Goal: Task Accomplishment & Management: Use online tool/utility

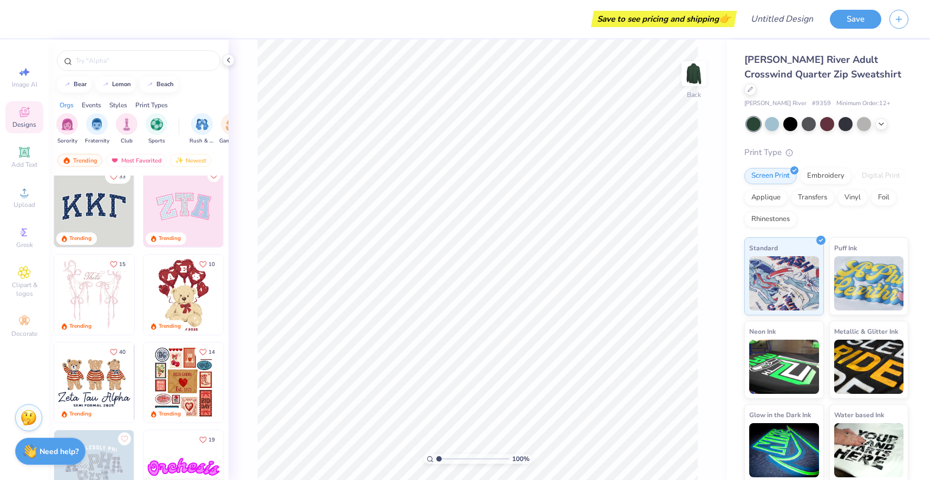
scroll to position [11, 0]
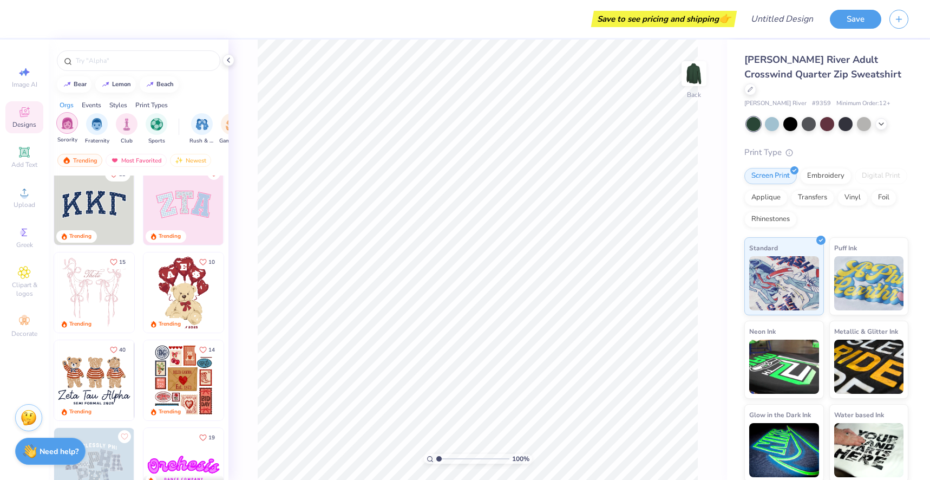
click at [62, 126] on img "filter for Sorority" at bounding box center [67, 123] width 12 height 12
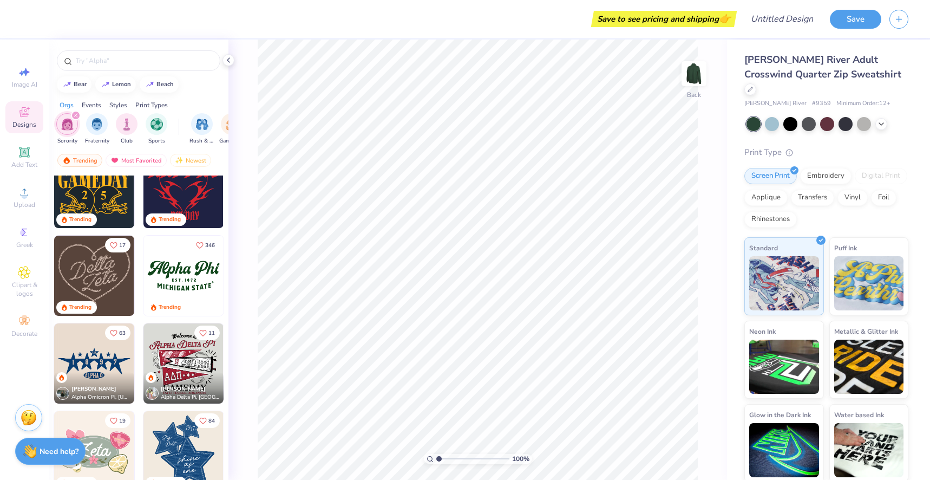
scroll to position [374, 0]
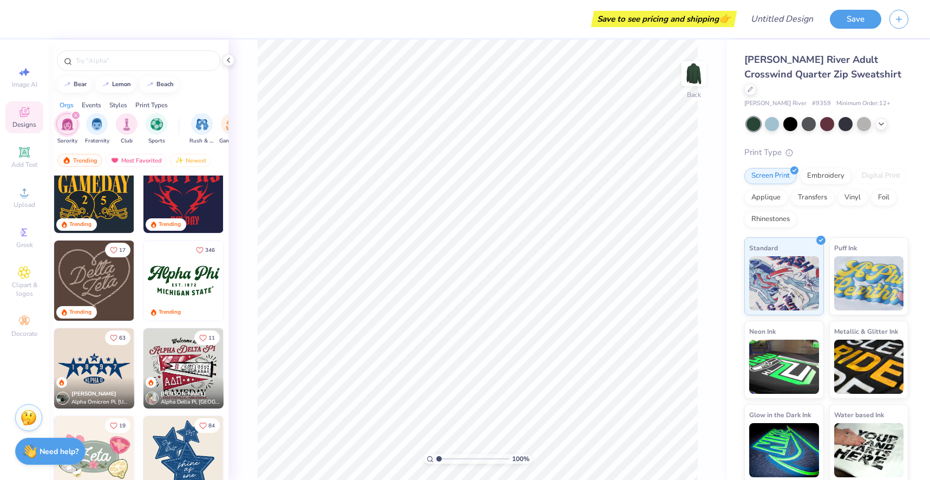
click at [197, 280] on img at bounding box center [183, 280] width 80 height 80
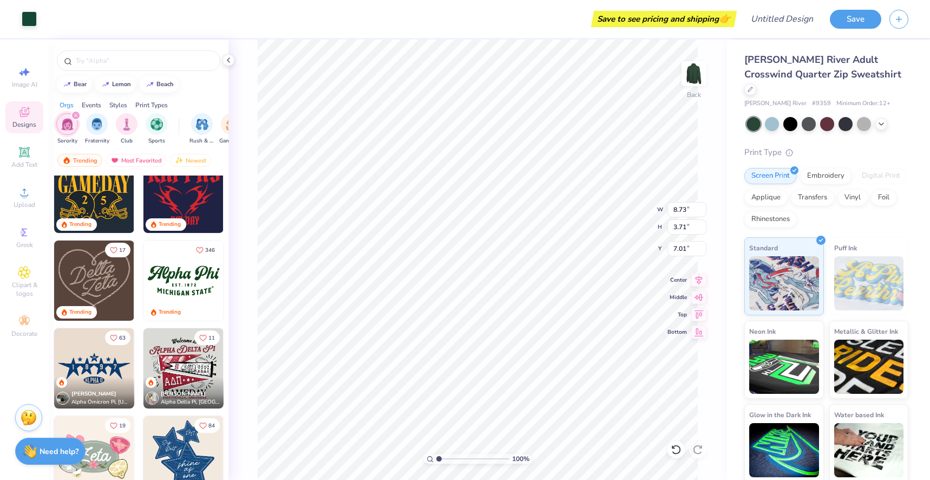
type input "7.01"
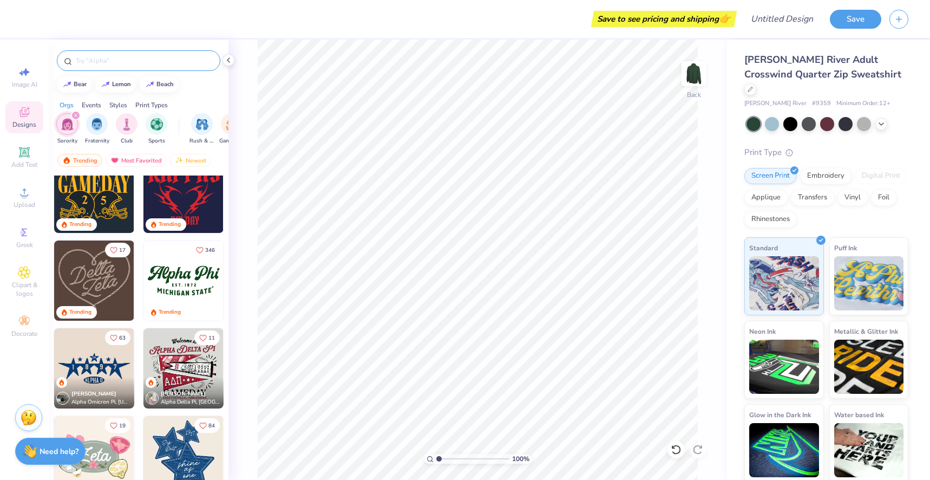
click at [133, 63] on input "text" at bounding box center [144, 60] width 139 height 11
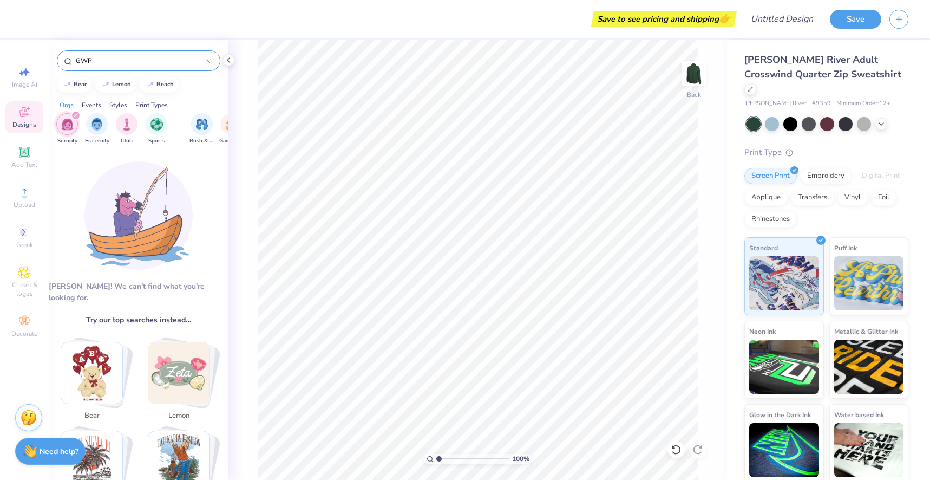
click at [69, 130] on img "filter for Sorority" at bounding box center [67, 124] width 12 height 12
click at [101, 65] on input "GWP" at bounding box center [141, 60] width 132 height 11
type input "G"
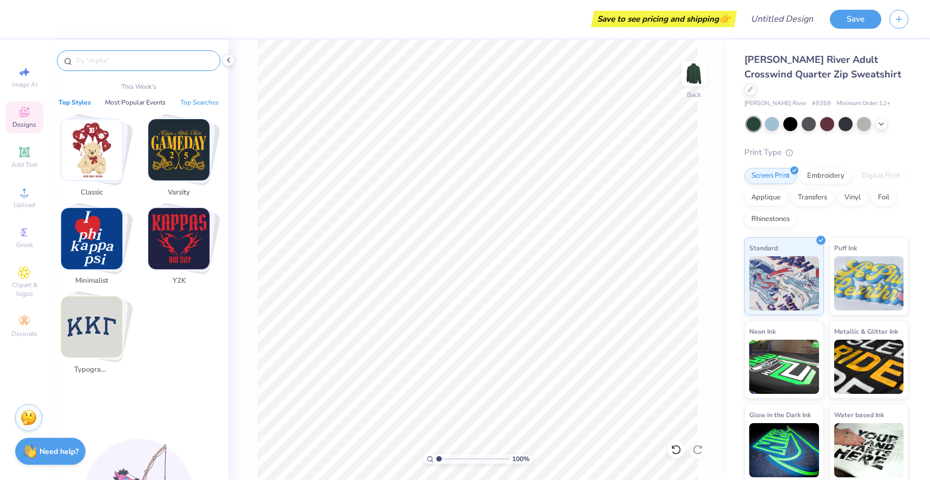
click at [211, 101] on button "Top Searches" at bounding box center [199, 102] width 45 height 11
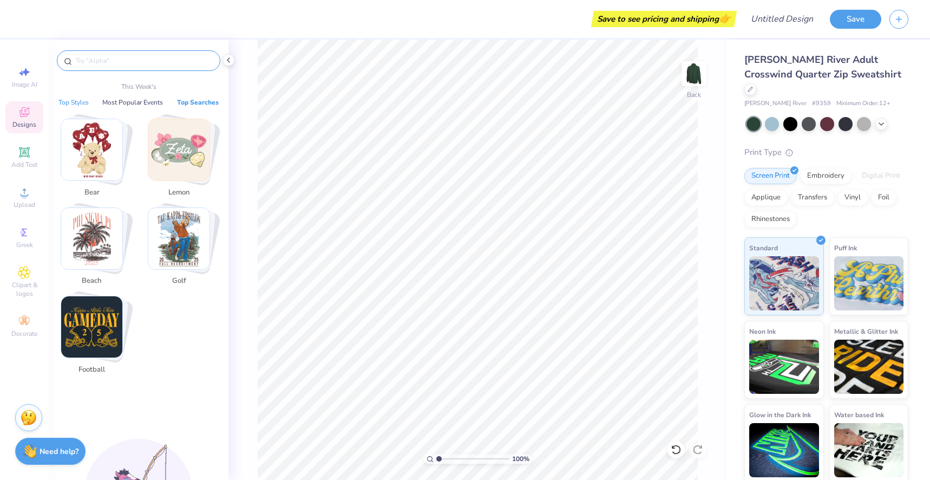
click at [81, 105] on button "Top Styles" at bounding box center [73, 102] width 37 height 11
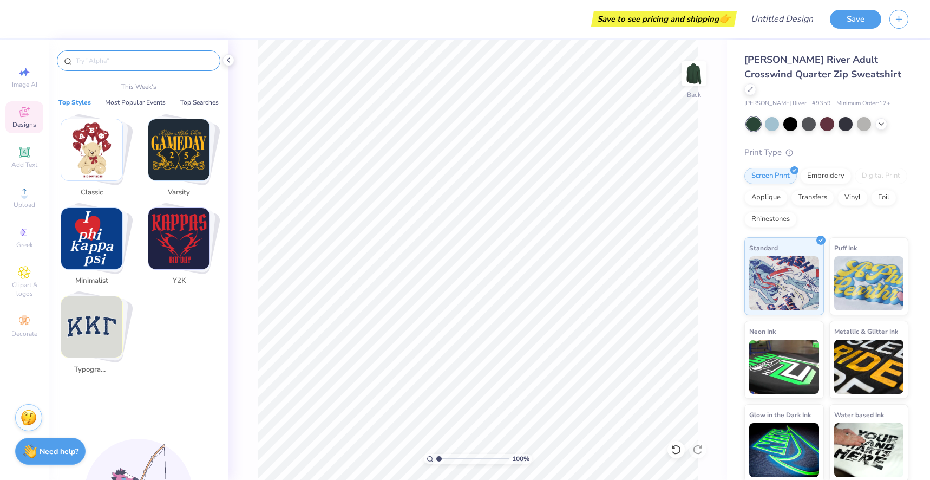
click at [91, 236] on img "Stack Card Button Minimalist" at bounding box center [91, 238] width 61 height 61
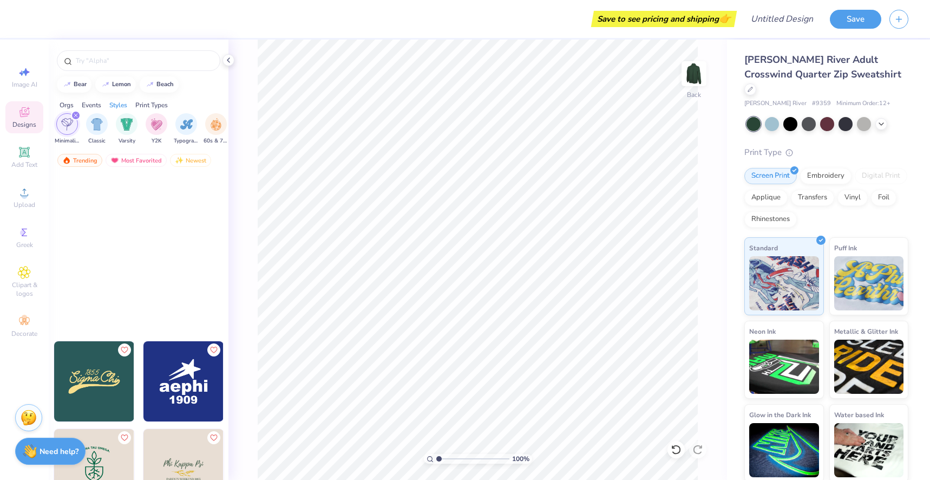
scroll to position [722, 0]
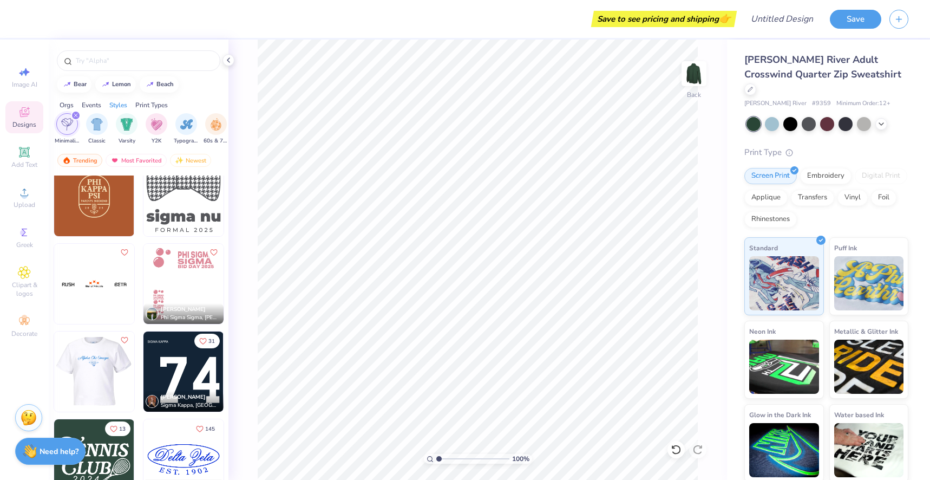
click at [54, 381] on img at bounding box center [14, 371] width 80 height 80
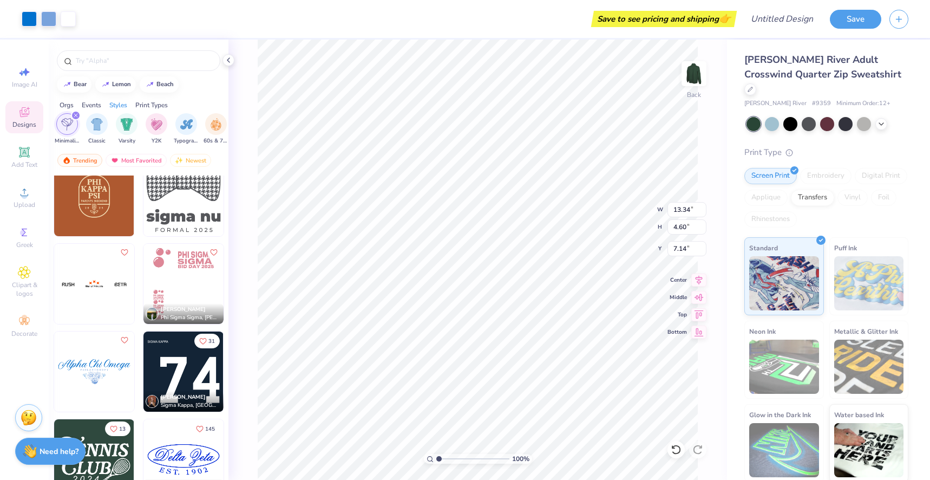
type input "7.14"
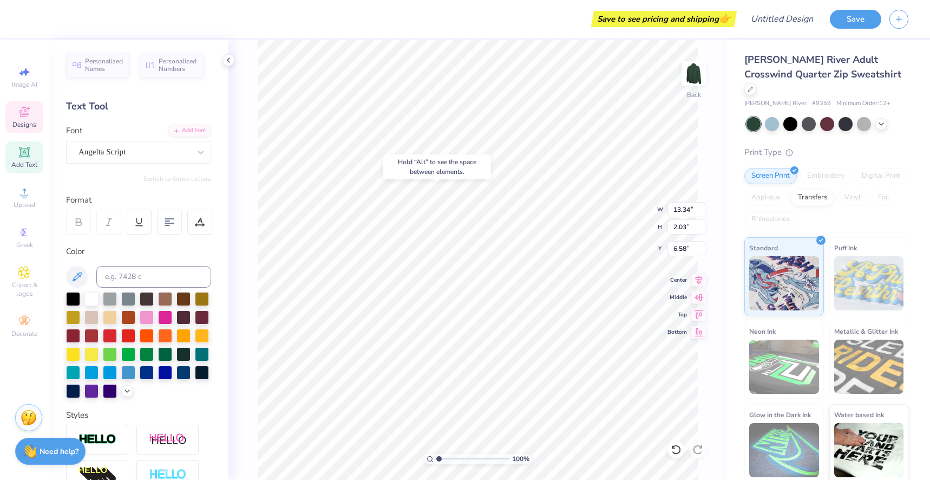
type input "6.58"
type textarea "g"
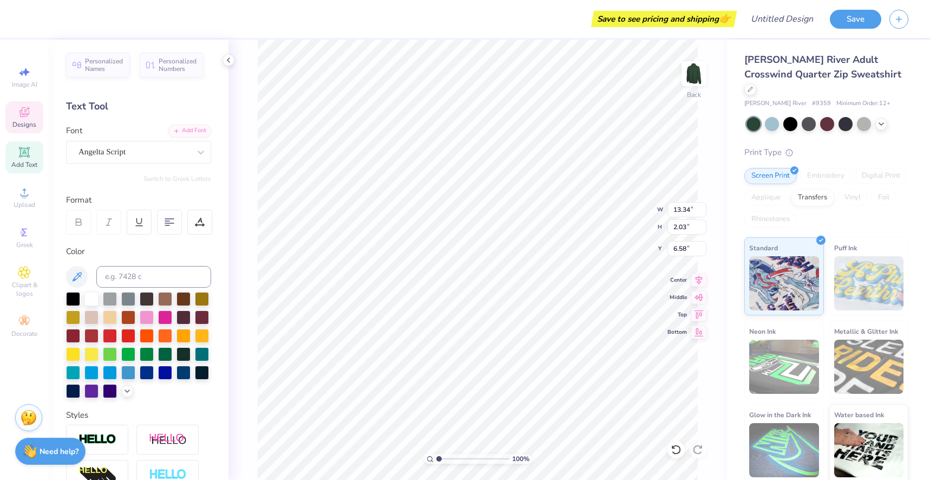
scroll to position [27, 1]
type textarea "GWP"
type input "3.53"
type input "1.79"
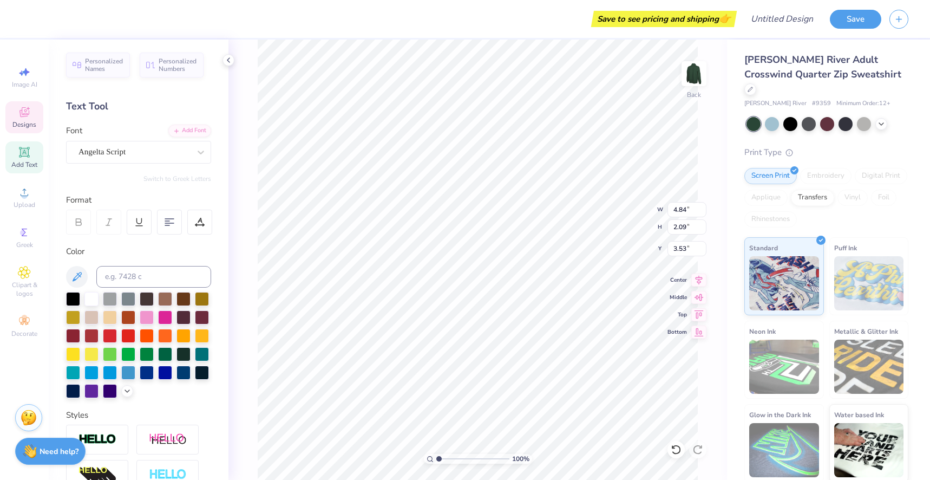
type input "1.56"
type input "9.37"
type input "1.64"
type input "1.48"
type input "9.47"
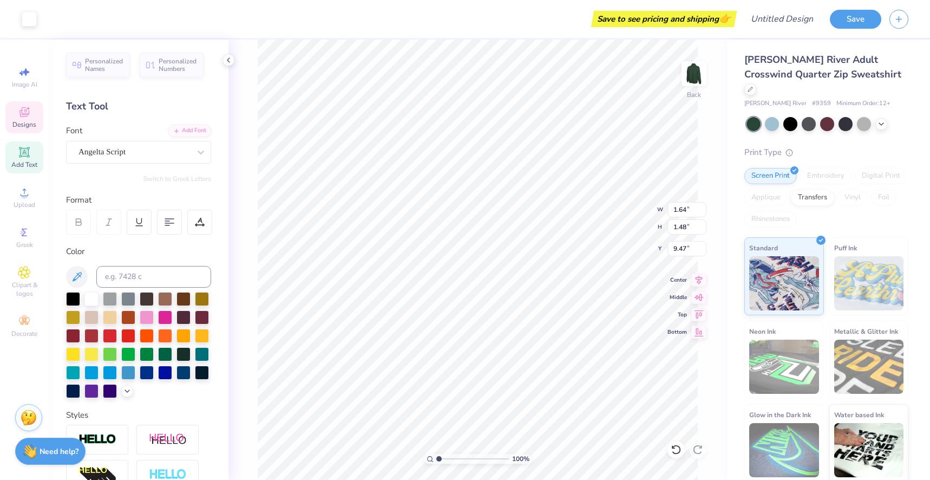
type input "1.77"
type input "1.54"
type input "9.38"
type input "1.52"
type input "1.40"
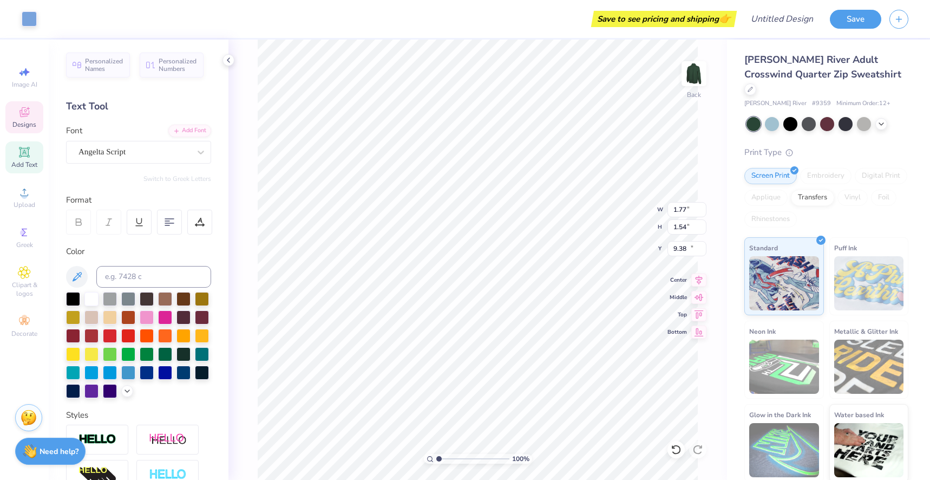
type input "10.34"
type input "1.50"
type input "1.31"
type input "10.35"
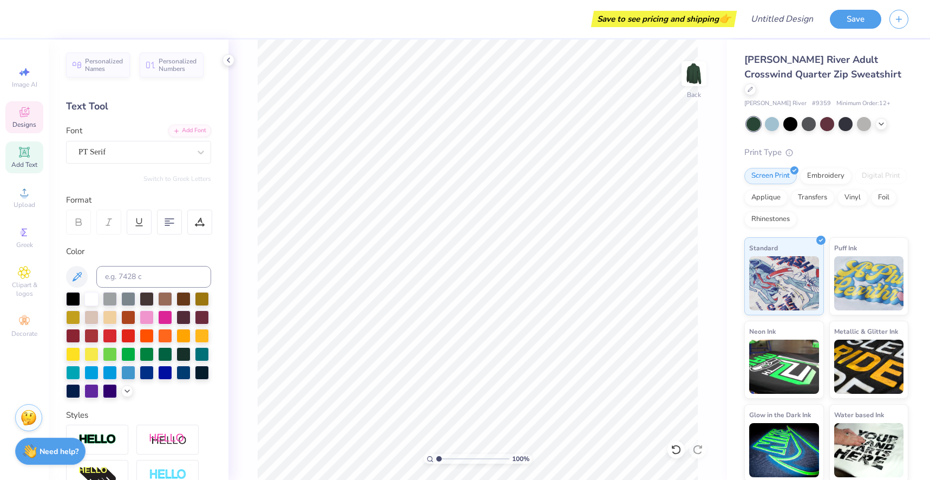
click at [32, 123] on span "Designs" at bounding box center [24, 124] width 24 height 9
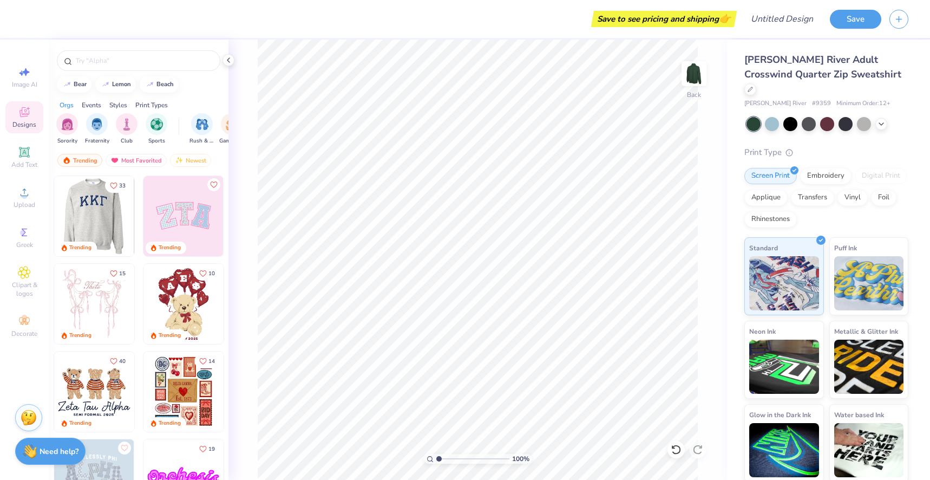
click at [92, 213] on div at bounding box center [94, 216] width 240 height 80
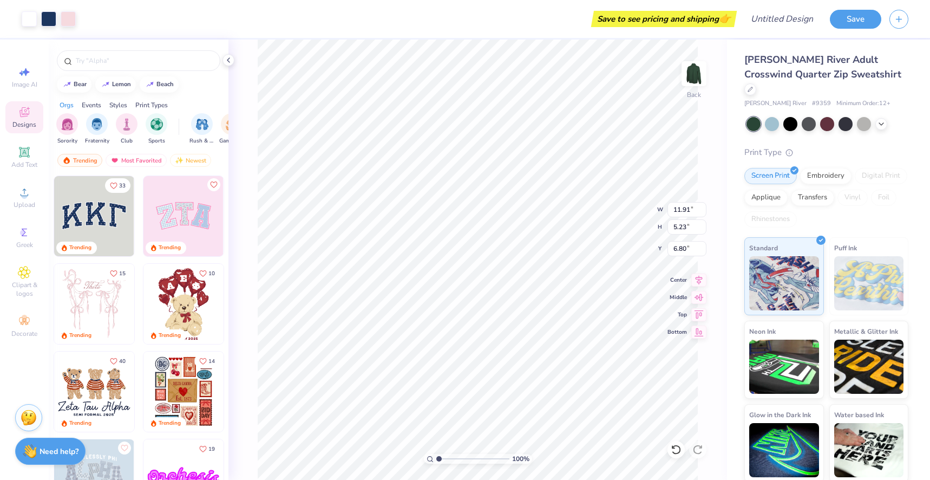
type input "6.80"
type input "11.70"
type input "4.99"
type input "6.92"
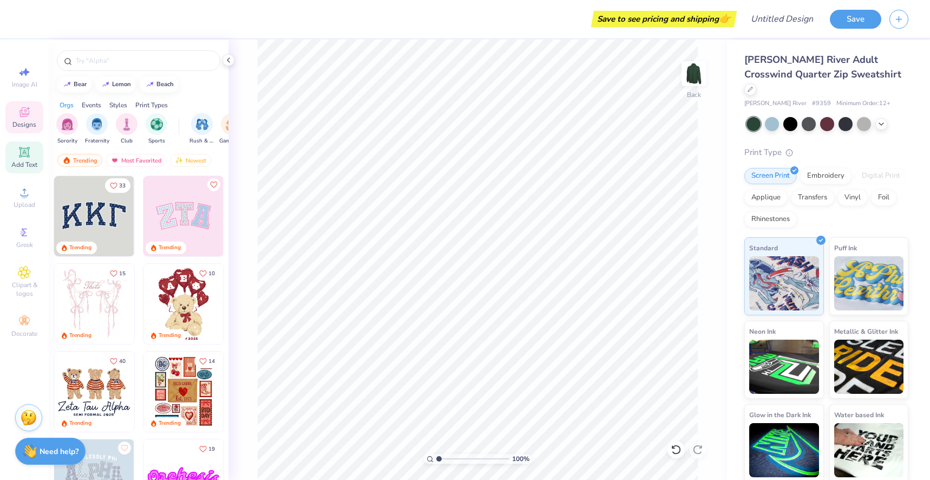
click at [31, 165] on span "Add Text" at bounding box center [24, 164] width 26 height 9
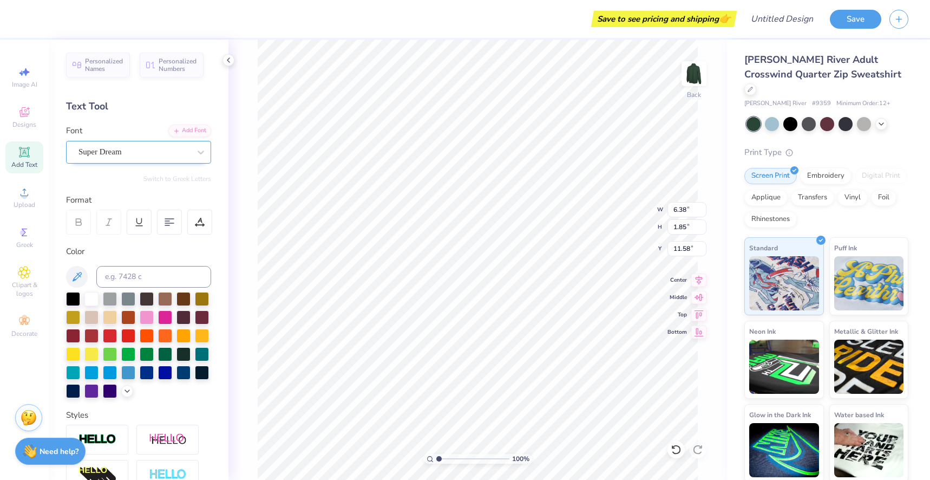
click at [130, 156] on div "Super Dream" at bounding box center [134, 151] width 114 height 17
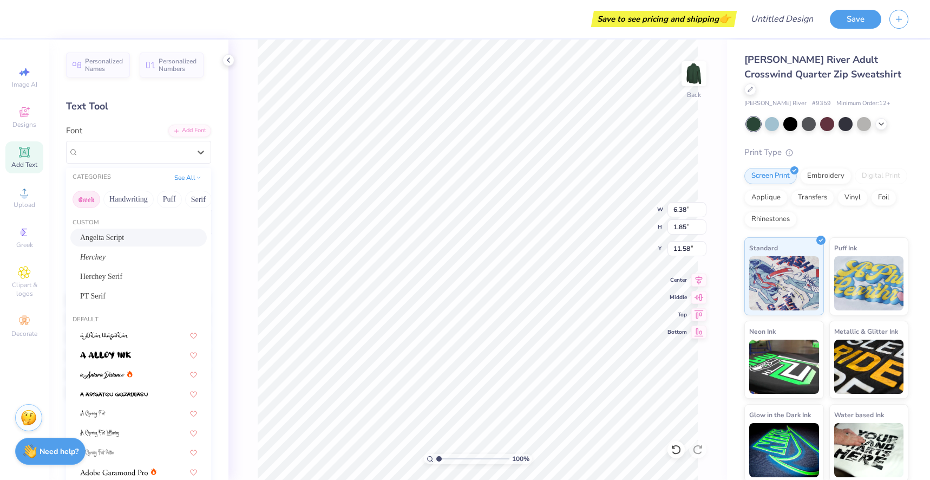
click at [87, 202] on button "Greek" at bounding box center [87, 199] width 28 height 17
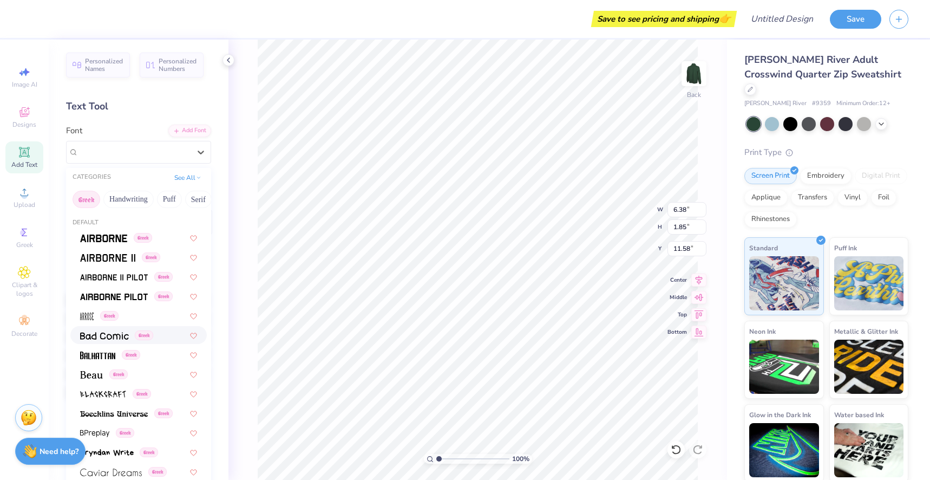
scroll to position [361, 0]
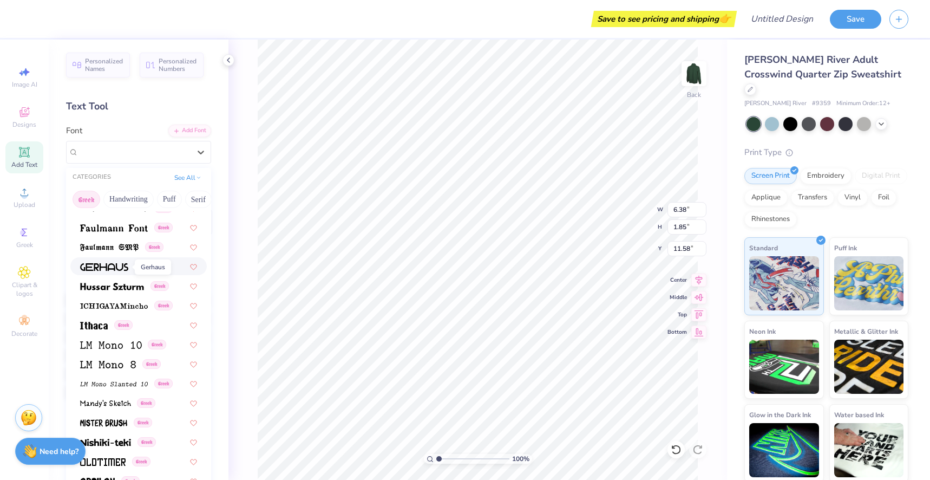
click at [107, 268] on img at bounding box center [104, 267] width 48 height 8
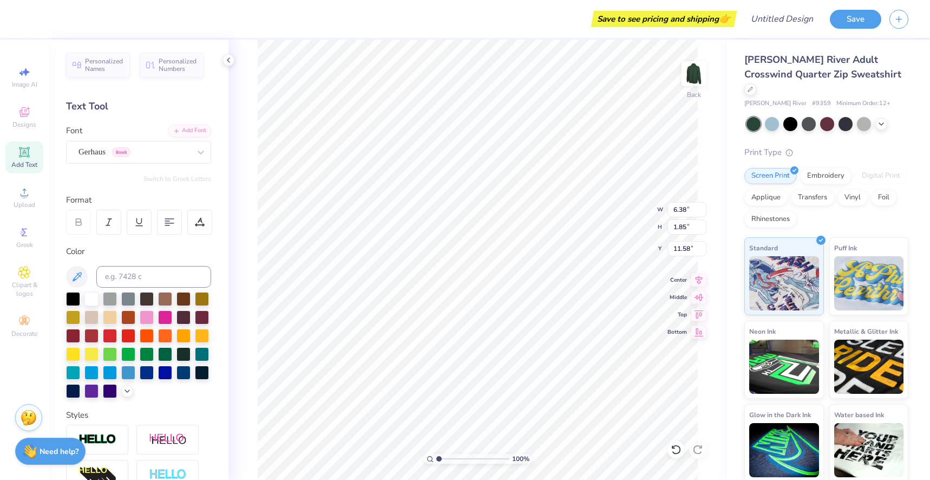
type input "7.88"
type input "11.57"
type textarea "GWP"
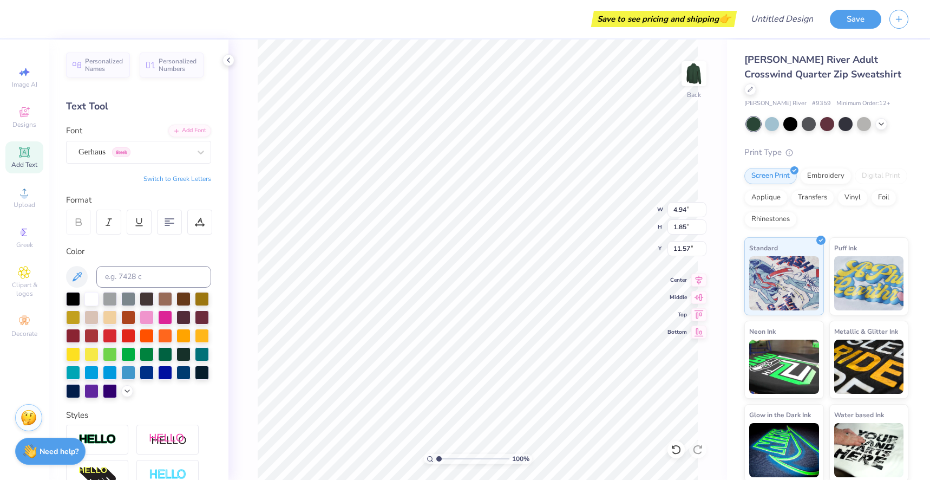
type input "3.00"
click at [71, 300] on div at bounding box center [73, 298] width 14 height 14
click at [84, 299] on div at bounding box center [91, 298] width 14 height 14
type input "4.20"
type input "1.57"
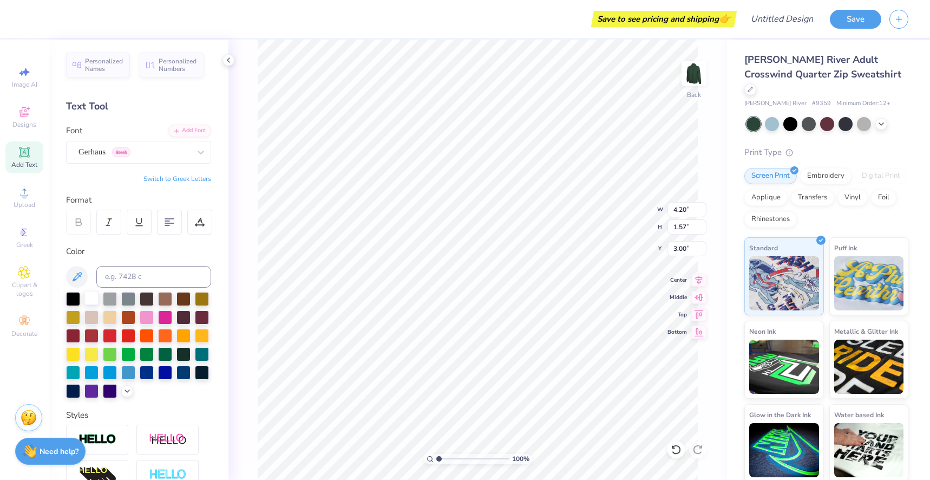
scroll to position [18, 1]
click at [699, 76] on img at bounding box center [693, 73] width 43 height 43
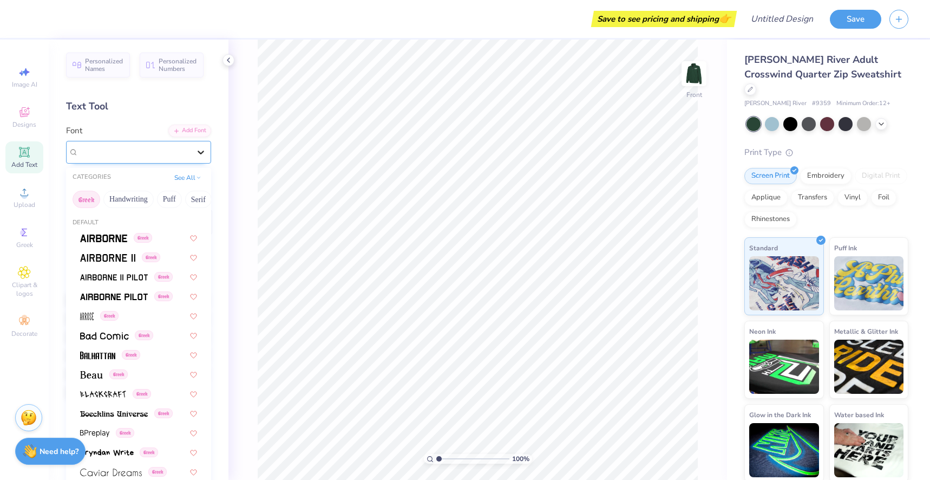
click at [195, 152] on icon at bounding box center [200, 152] width 11 height 11
click at [126, 206] on button "Handwriting" at bounding box center [128, 199] width 50 height 17
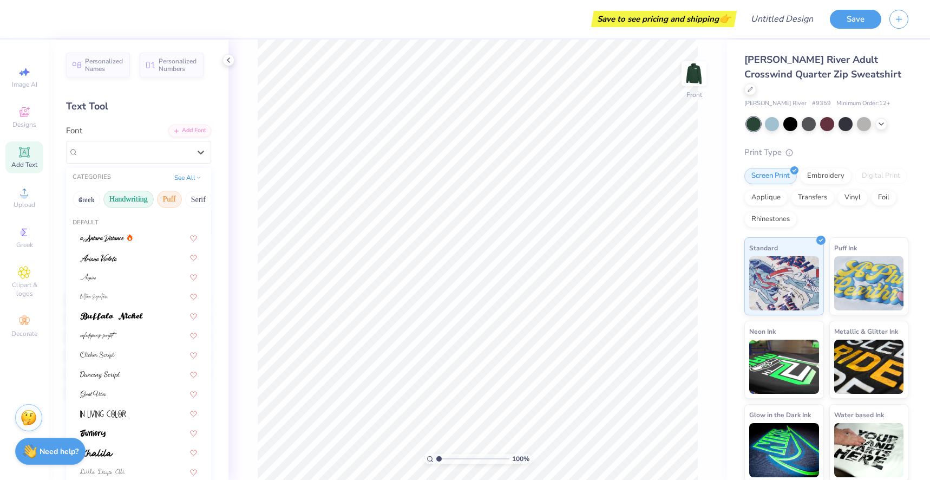
click at [162, 200] on button "Puff" at bounding box center [169, 199] width 25 height 17
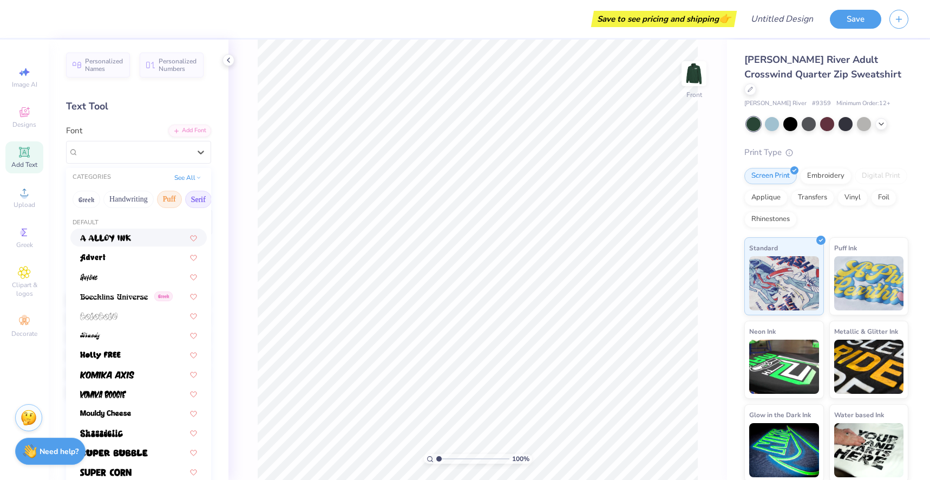
click at [195, 200] on button "Serif" at bounding box center [198, 199] width 27 height 17
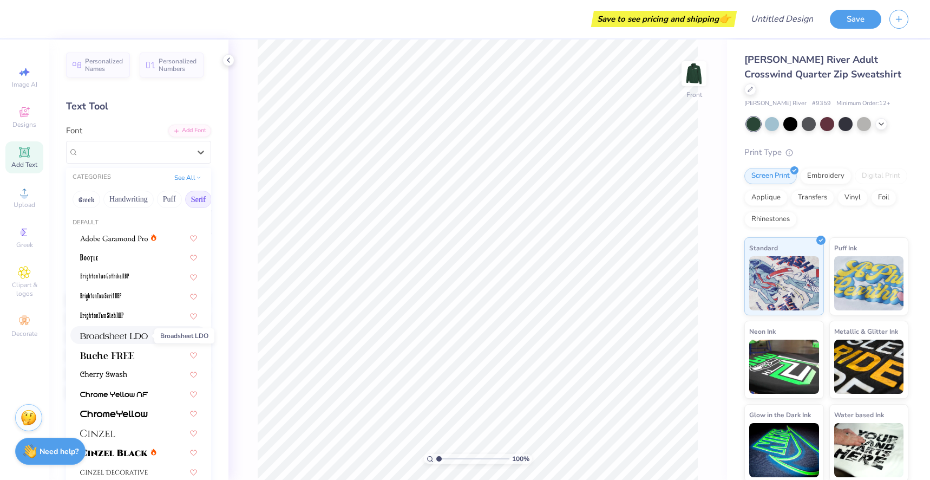
click at [94, 336] on img at bounding box center [114, 336] width 68 height 8
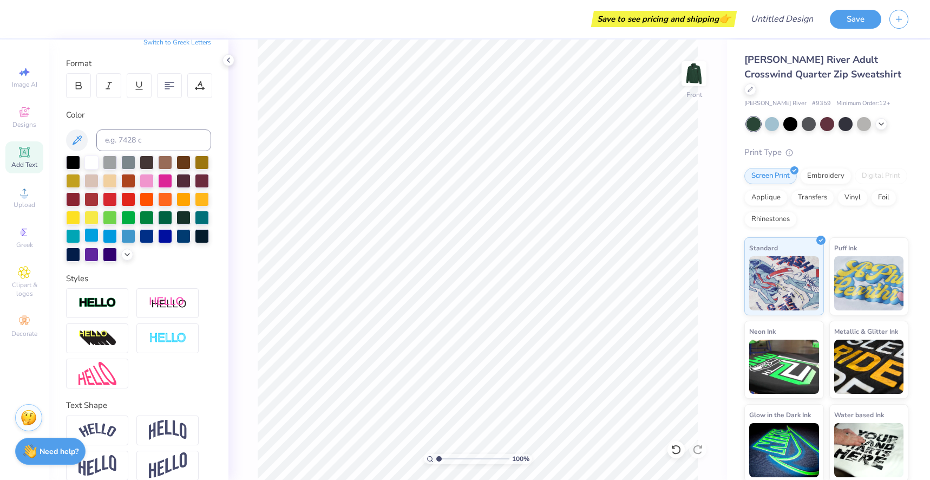
scroll to position [168, 0]
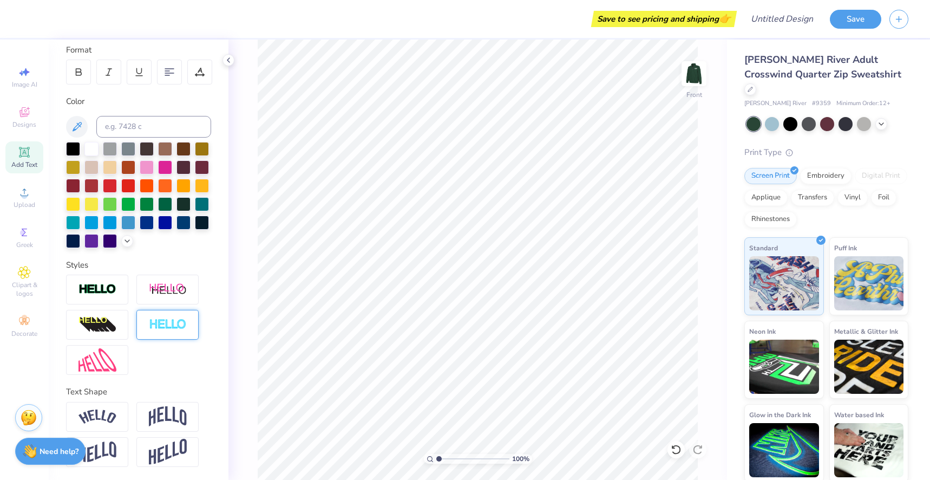
click at [172, 325] on img at bounding box center [168, 324] width 38 height 12
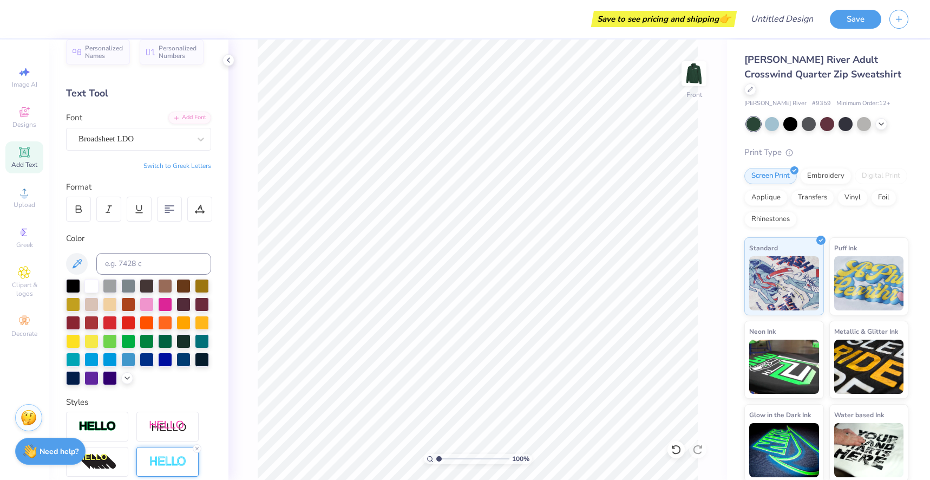
scroll to position [0, 0]
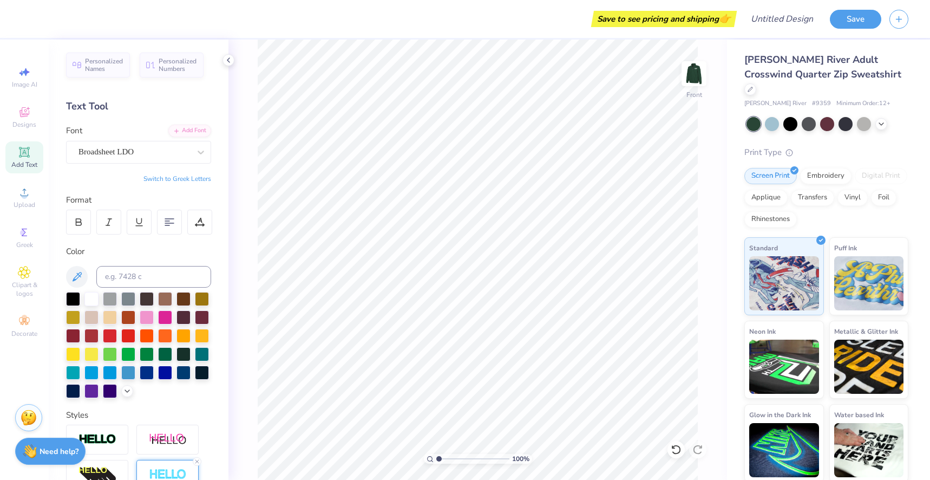
click at [21, 155] on icon at bounding box center [24, 152] width 8 height 8
type input "19.74"
type textarea "GENENTECH"
click at [134, 157] on div "Super Dream" at bounding box center [134, 151] width 114 height 17
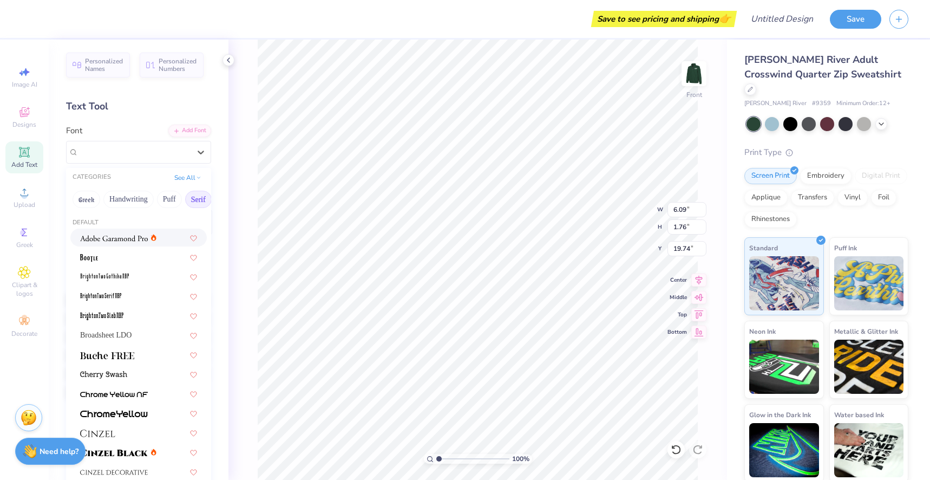
click at [192, 196] on button "Serif" at bounding box center [198, 199] width 27 height 17
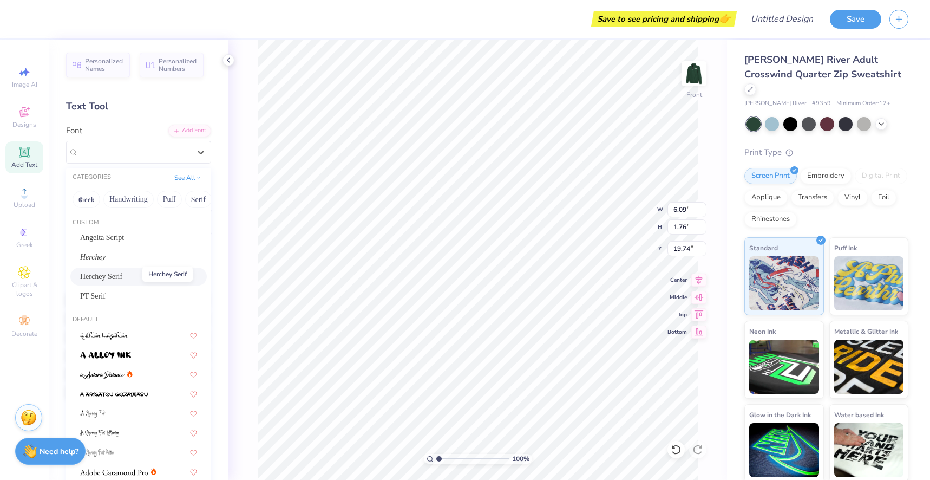
click at [122, 280] on span "Herchey Serif" at bounding box center [101, 276] width 42 height 11
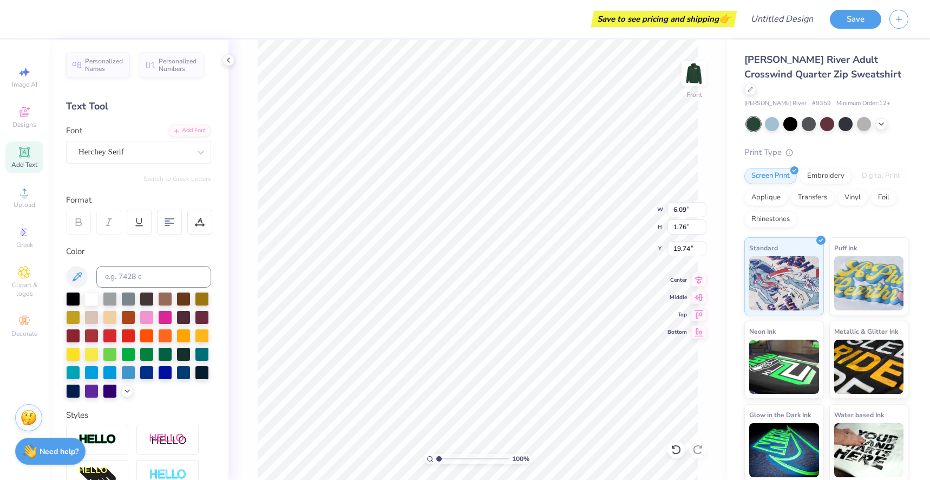
scroll to position [18, 2]
click at [193, 223] on div at bounding box center [199, 221] width 25 height 25
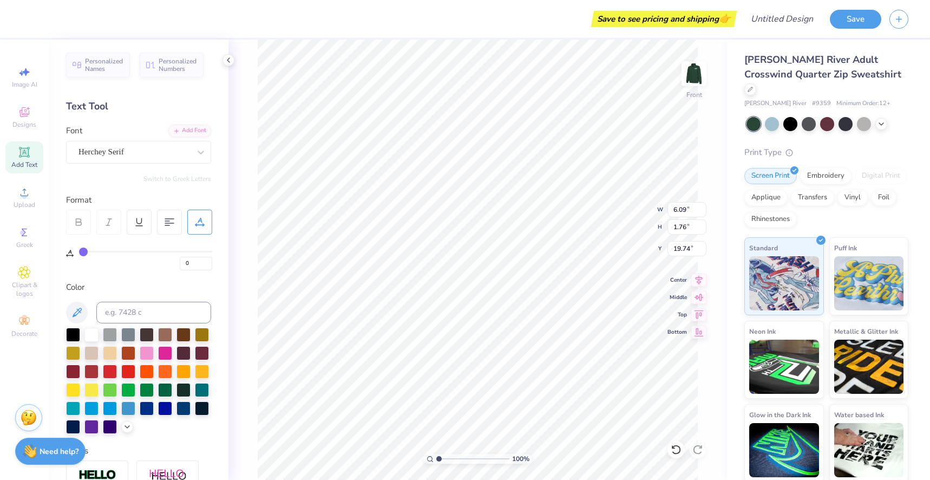
click at [193, 223] on div at bounding box center [199, 221] width 25 height 25
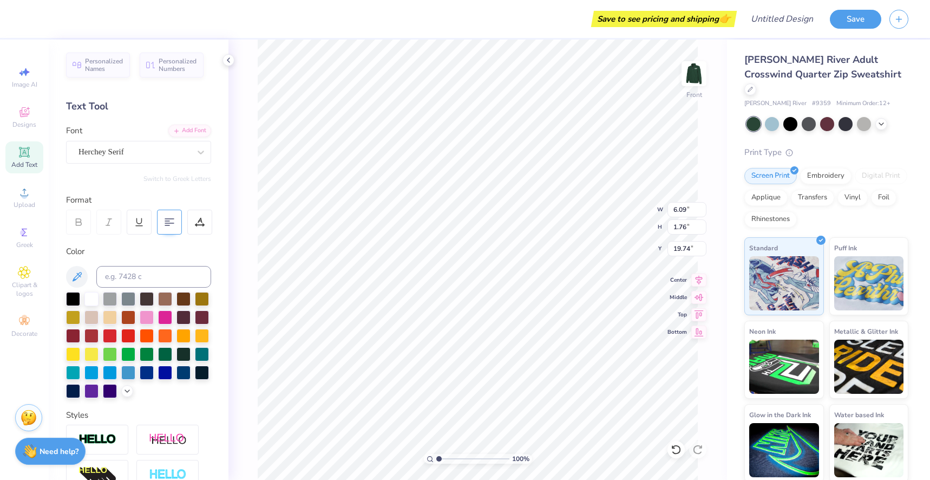
click at [176, 223] on div at bounding box center [169, 221] width 25 height 25
click at [165, 223] on 380 at bounding box center [169, 223] width 9 height 0
click at [199, 221] on icon at bounding box center [200, 222] width 10 height 10
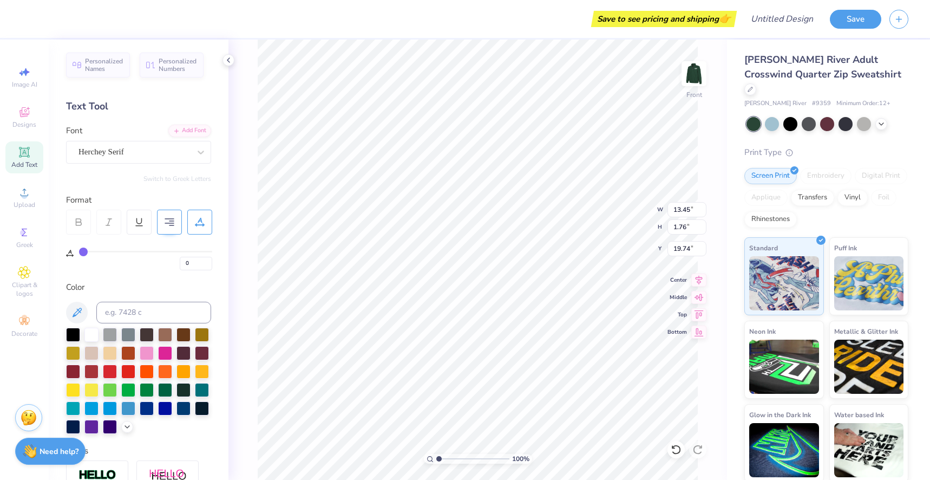
type input "10.20"
type input "1.34"
type input "21.41"
click at [701, 73] on img at bounding box center [693, 73] width 43 height 43
click at [698, 77] on img at bounding box center [693, 73] width 43 height 43
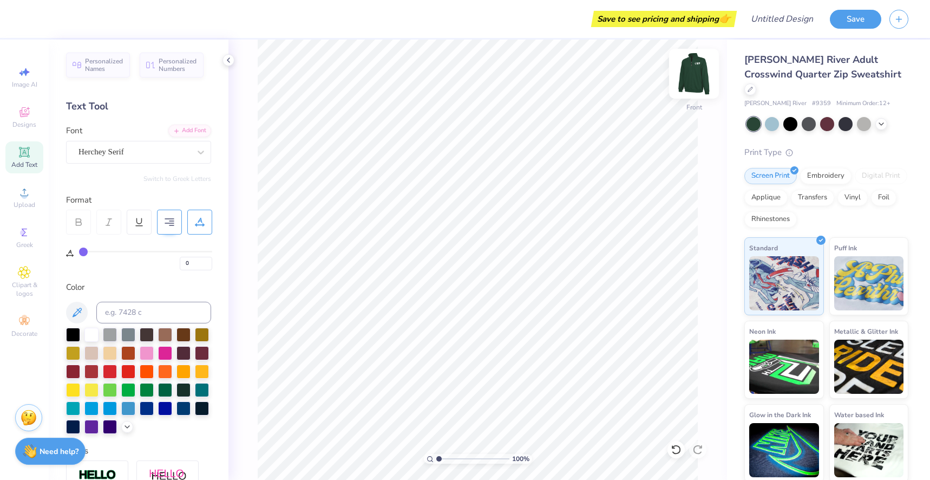
click at [700, 77] on img at bounding box center [693, 73] width 43 height 43
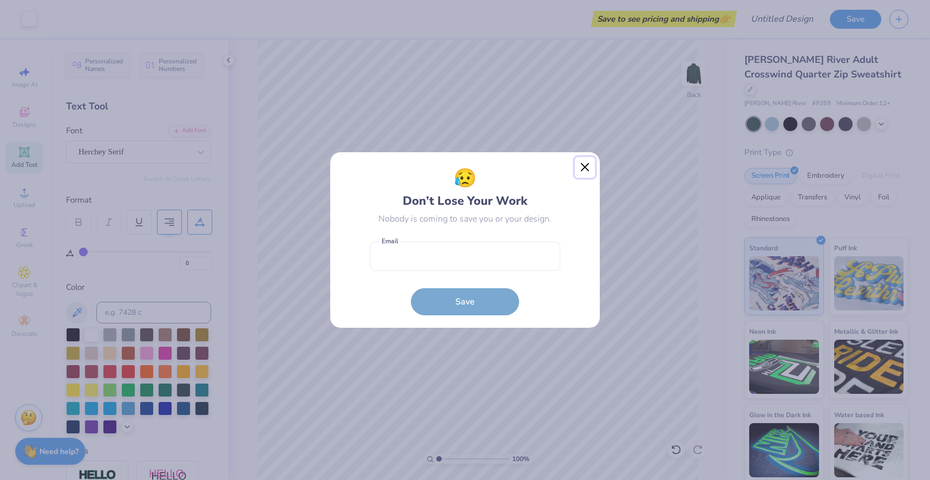
click at [588, 169] on button "Close" at bounding box center [585, 167] width 21 height 21
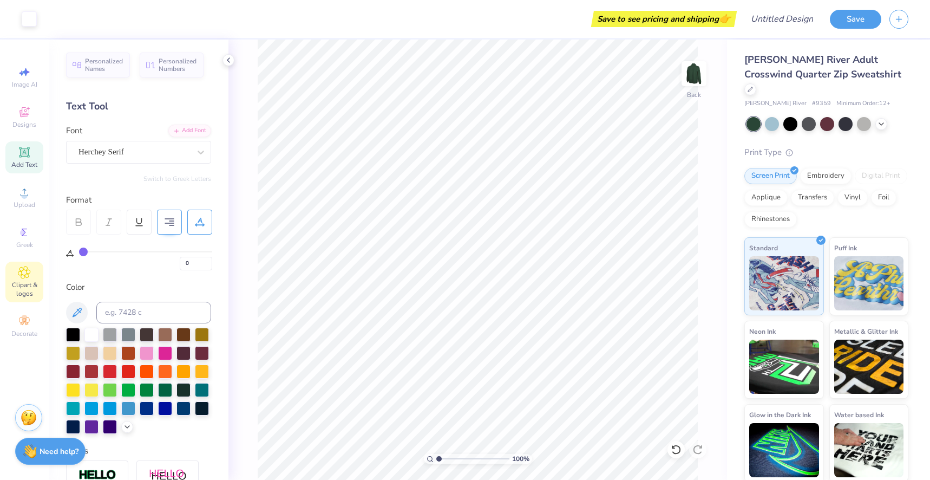
click at [20, 289] on span "Clipart & logos" at bounding box center [24, 288] width 38 height 17
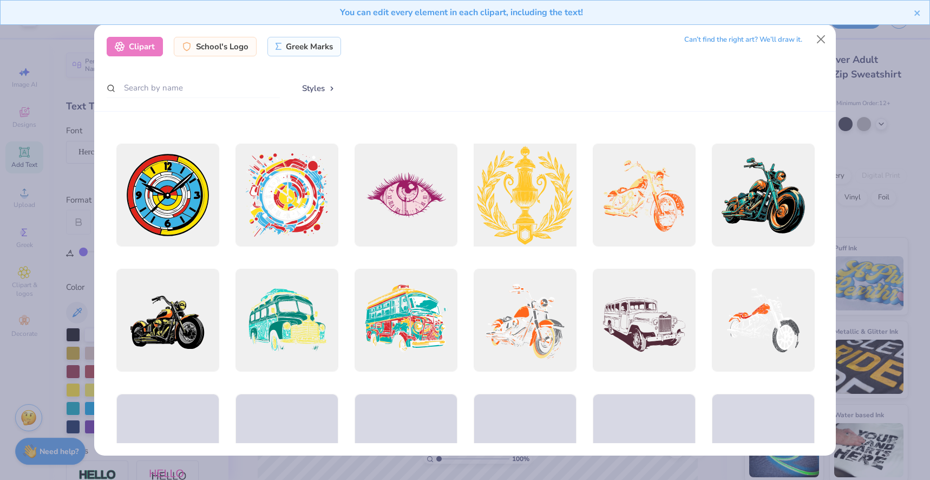
scroll to position [722, 0]
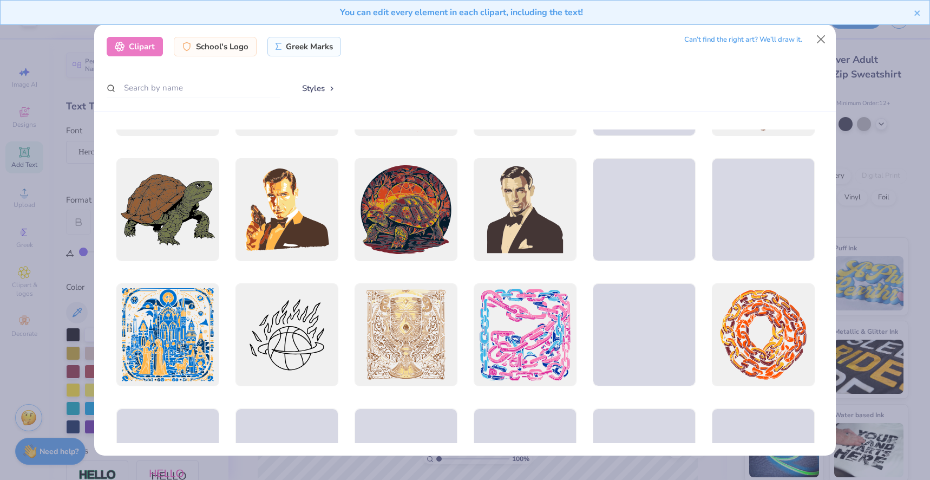
click at [743, 42] on div "Can’t find the right art? We’ll draw it." at bounding box center [743, 39] width 118 height 19
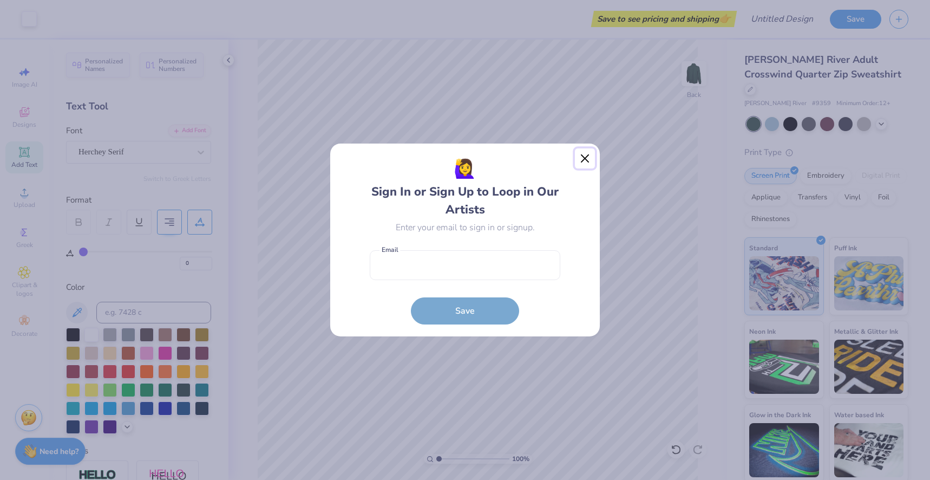
click at [592, 164] on button "Close" at bounding box center [585, 158] width 21 height 21
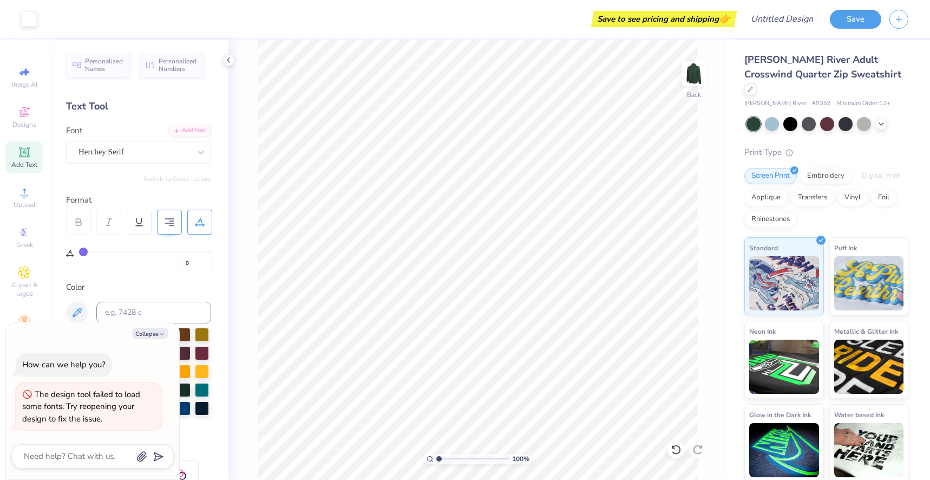
type textarea "x"
